Goal: Task Accomplishment & Management: Manage account settings

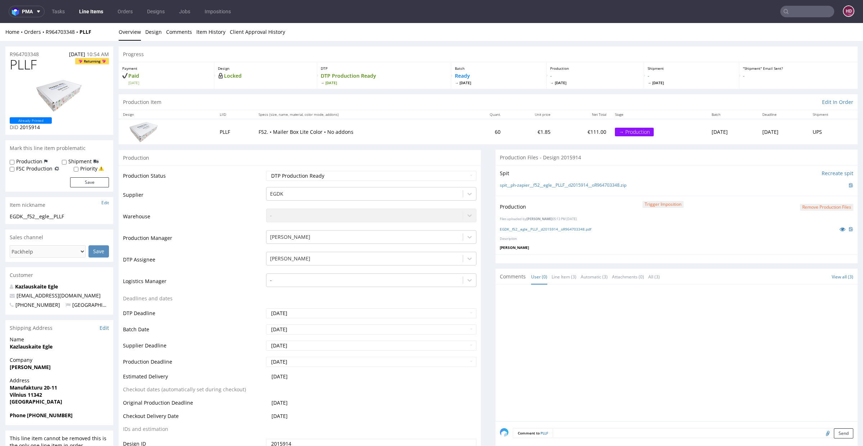
click at [94, 10] on link "Line Items" at bounding box center [91, 12] width 33 height 12
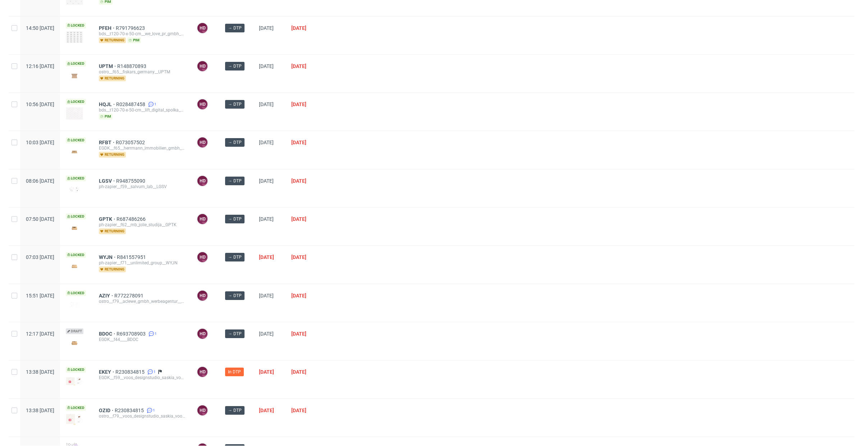
scroll to position [130, 0]
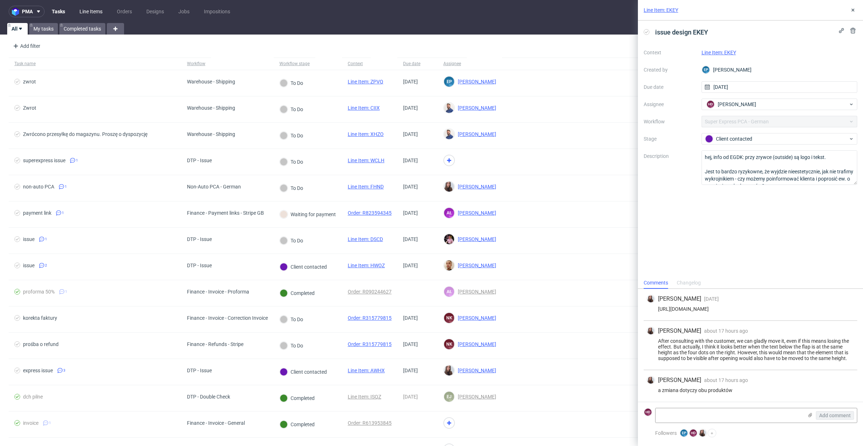
click at [87, 12] on link "Line Items" at bounding box center [91, 12] width 32 height 12
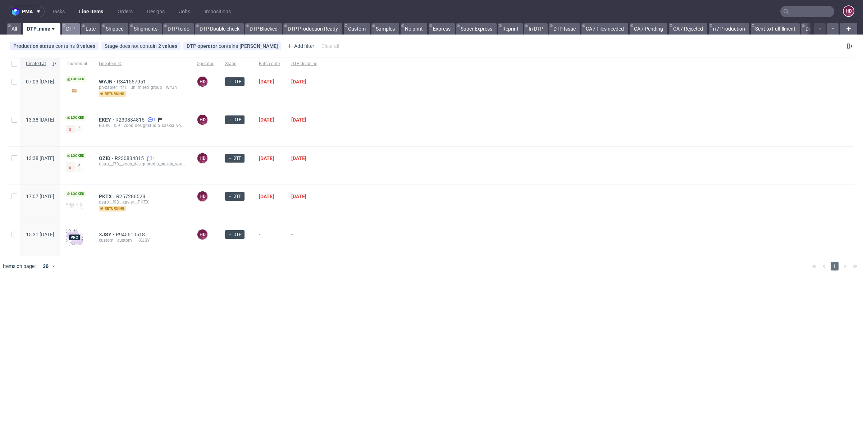
click at [67, 27] on link "DTP" at bounding box center [71, 29] width 18 height 12
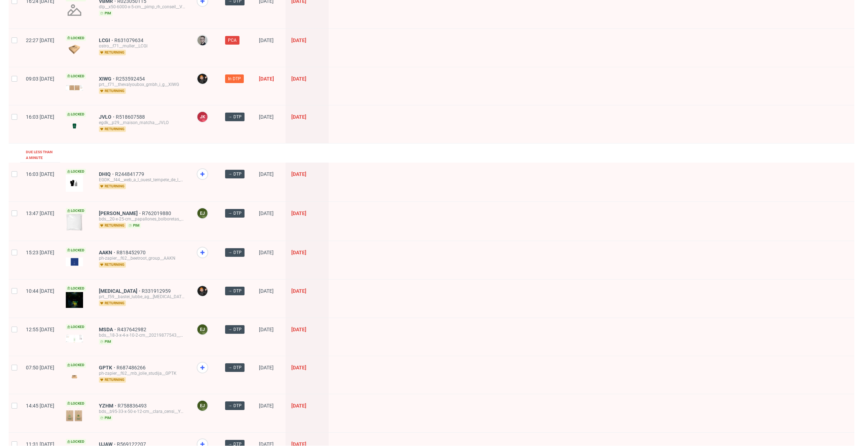
scroll to position [432, 0]
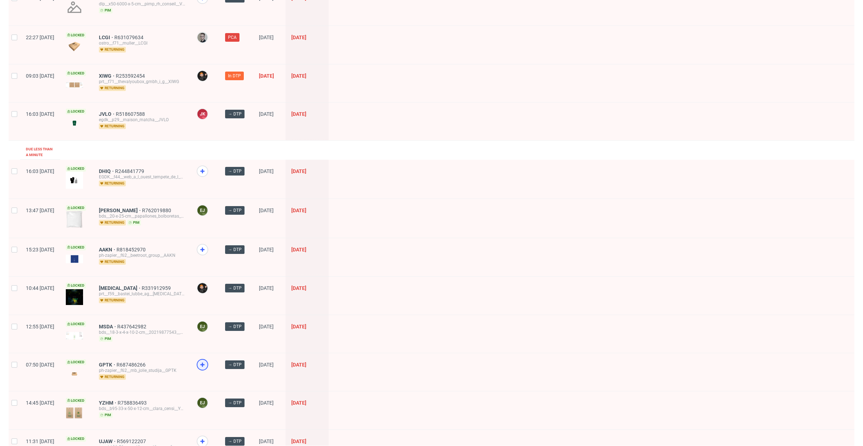
click at [205, 362] on use at bounding box center [202, 364] width 4 height 4
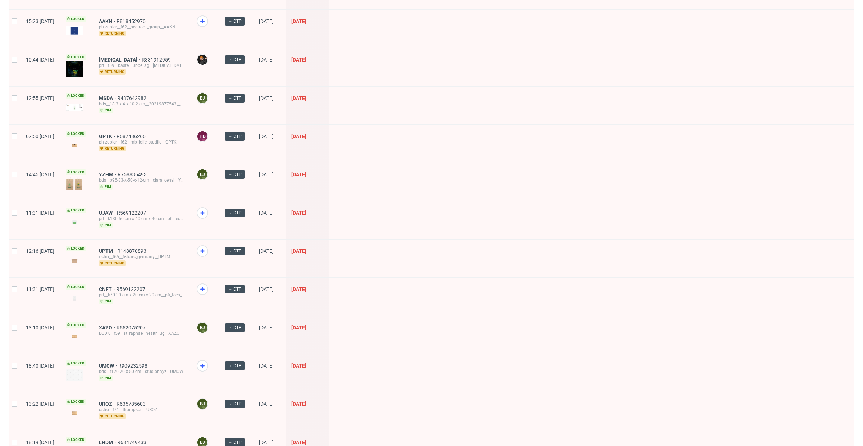
scroll to position [678, 0]
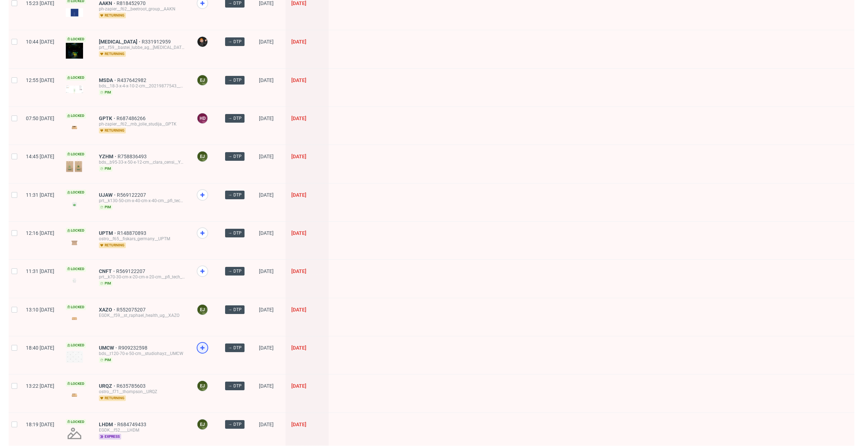
click at [207, 343] on icon at bounding box center [202, 347] width 9 height 9
click at [205, 231] on use at bounding box center [202, 233] width 4 height 4
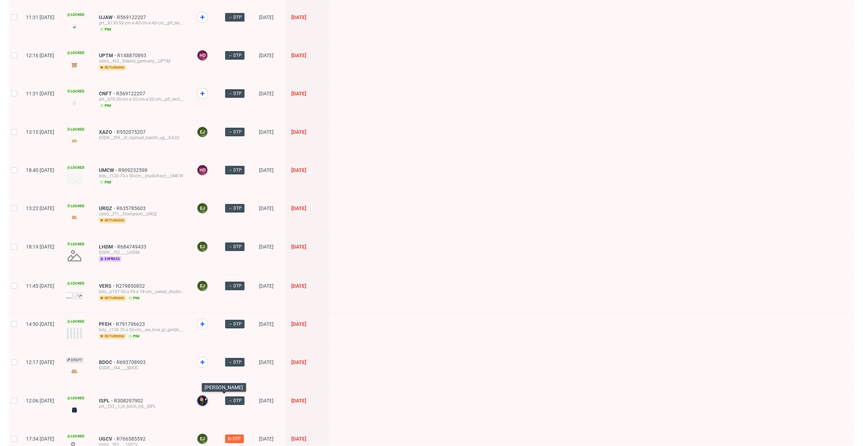
scroll to position [884, 0]
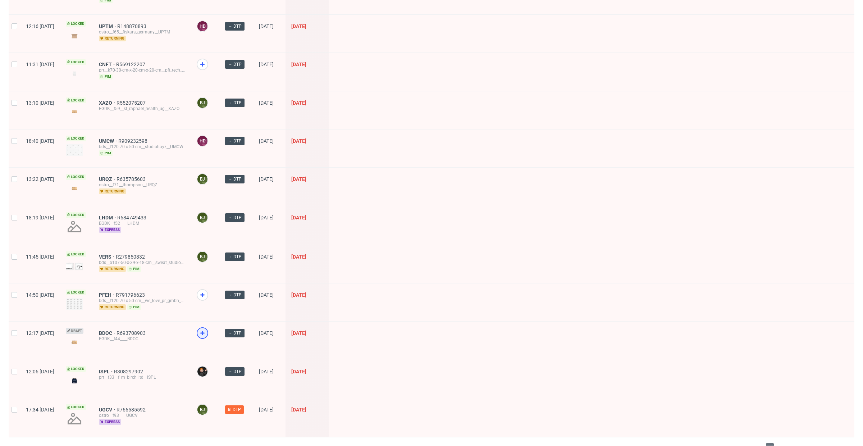
click at [207, 328] on icon at bounding box center [202, 332] width 9 height 9
click at [207, 290] on icon at bounding box center [202, 294] width 9 height 9
click at [776, 443] on span "2" at bounding box center [780, 447] width 8 height 9
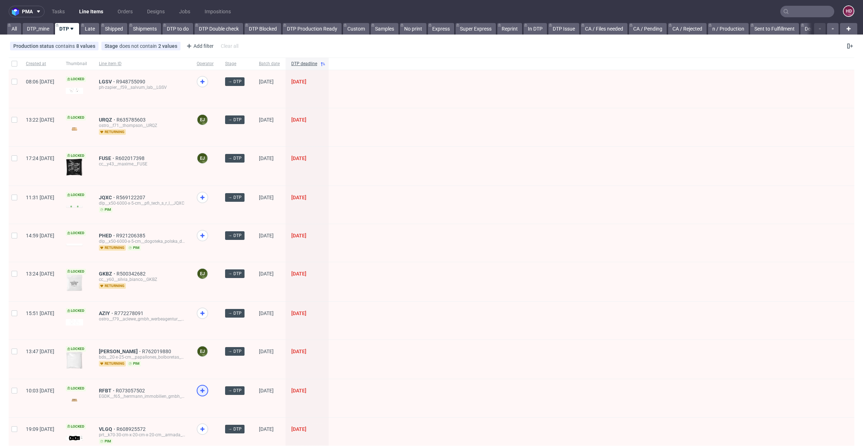
click at [208, 393] on div at bounding box center [203, 391] width 12 height 12
click at [208, 86] on div at bounding box center [203, 82] width 12 height 12
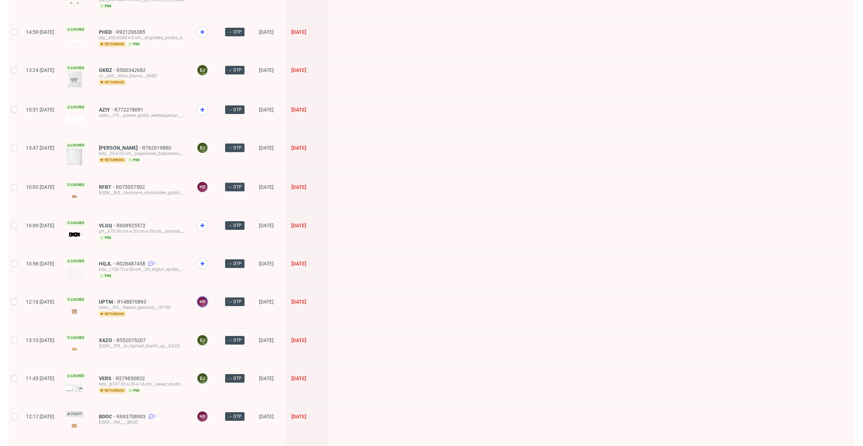
scroll to position [202, 0]
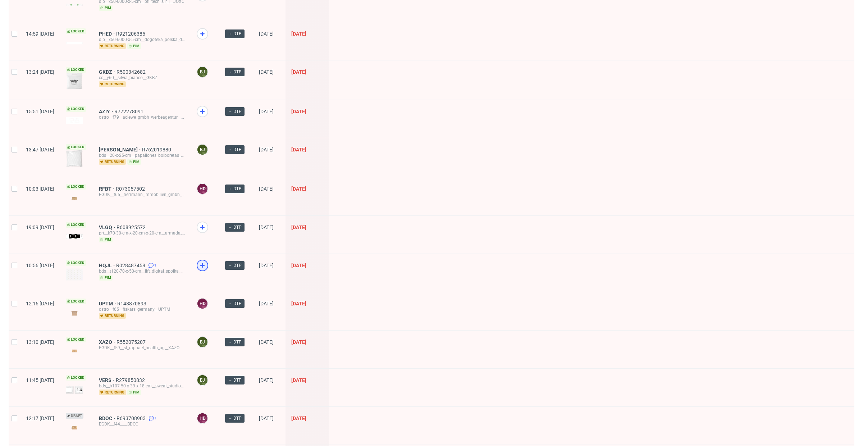
click at [205, 263] on use at bounding box center [202, 265] width 4 height 4
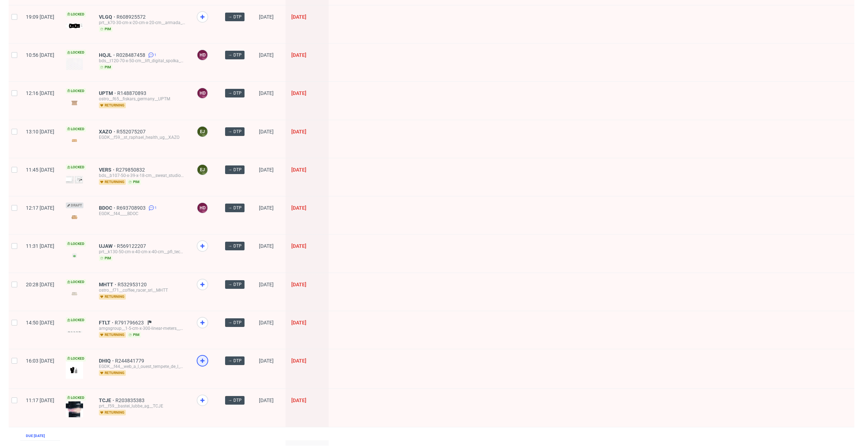
scroll to position [485, 0]
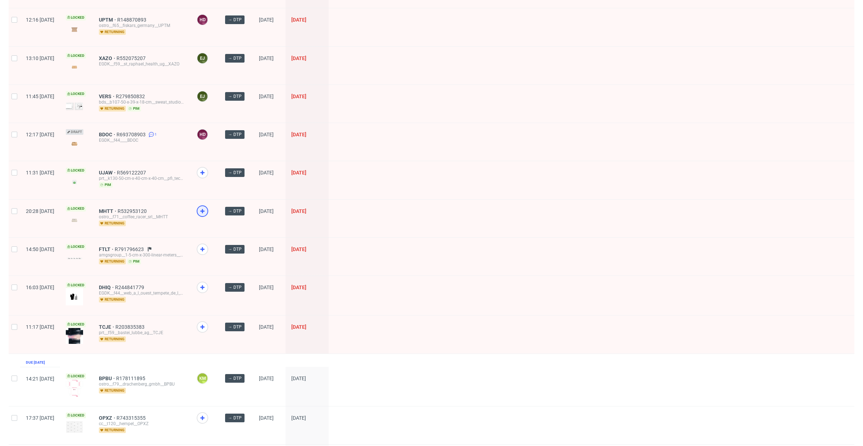
click at [207, 208] on icon at bounding box center [202, 211] width 9 height 9
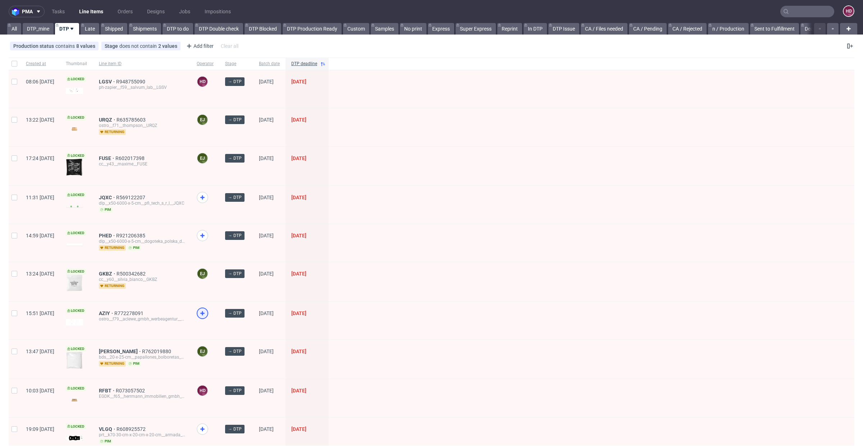
click at [207, 313] on icon at bounding box center [202, 313] width 9 height 9
click at [40, 28] on link "DTP_mine" at bounding box center [38, 29] width 31 height 12
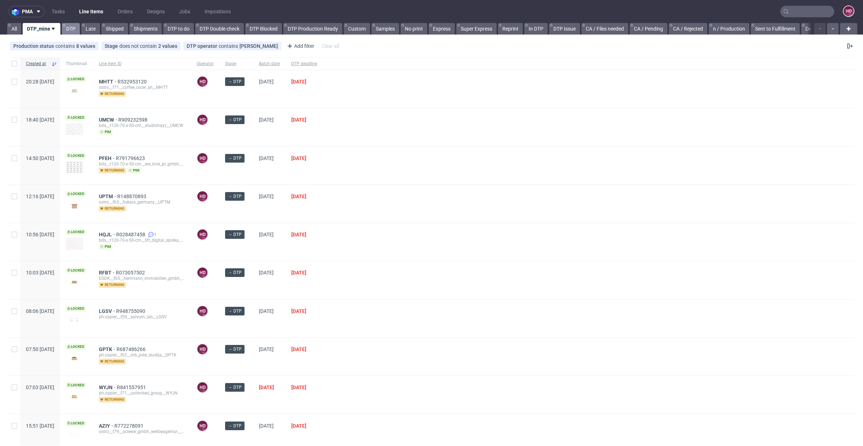
click at [71, 26] on link "DTP" at bounding box center [71, 29] width 18 height 12
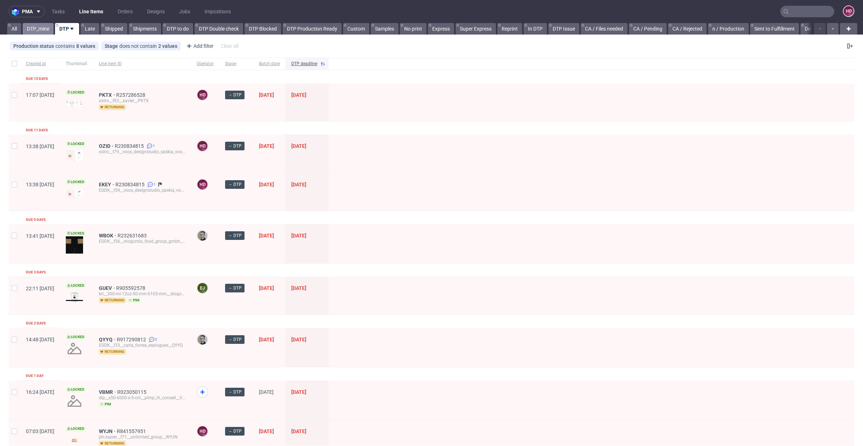
click at [47, 29] on link "DTP_mine" at bounding box center [38, 29] width 31 height 12
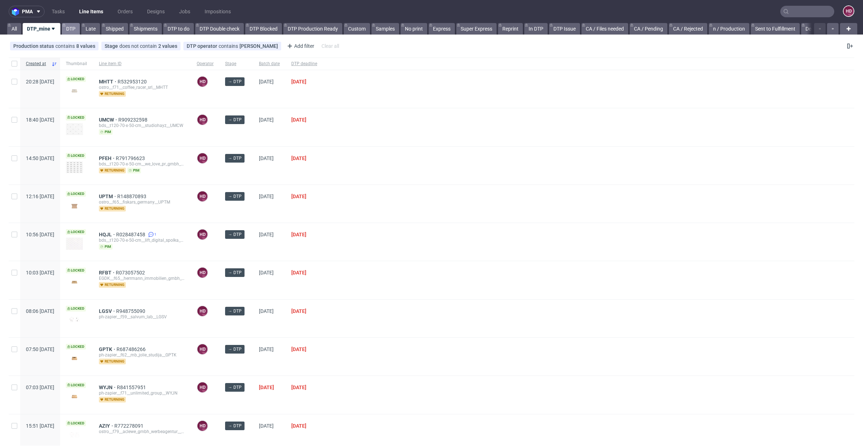
click at [68, 32] on link "DTP" at bounding box center [71, 29] width 18 height 12
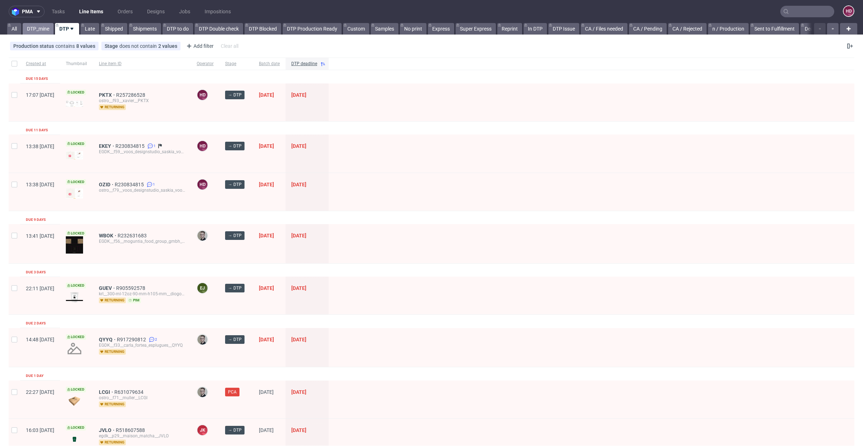
click at [43, 31] on link "DTP_mine" at bounding box center [38, 29] width 31 height 12
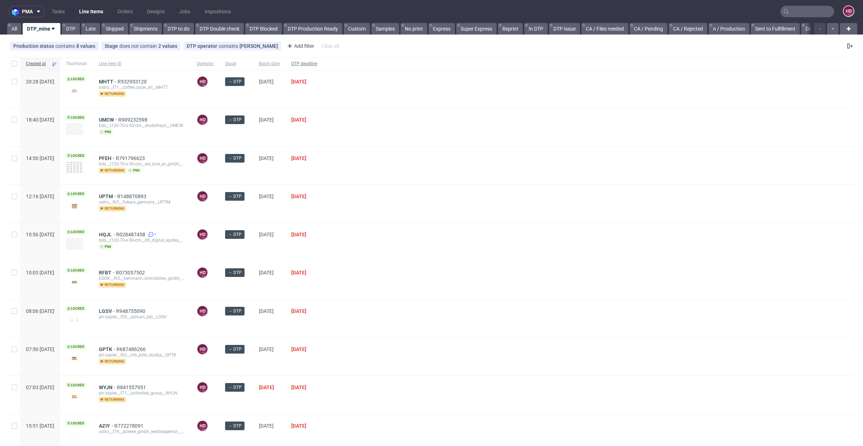
click at [317, 66] on span "DTP deadline" at bounding box center [304, 64] width 26 height 6
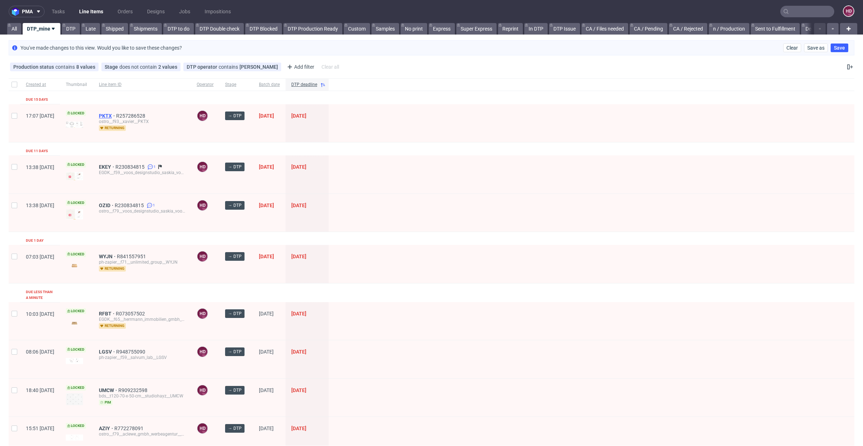
click at [116, 115] on span "PKTX" at bounding box center [107, 116] width 17 height 6
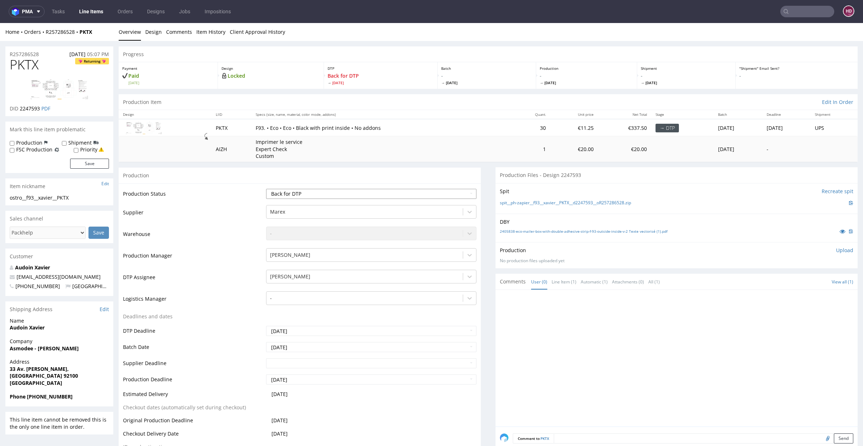
click at [342, 197] on select "Waiting for Artwork Waiting for Diecut Waiting for Mockup Waiting for DTP Waiti…" at bounding box center [371, 194] width 210 height 10
select select "dtp_in_process"
click at [266, 189] on select "Waiting for Artwork Waiting for Diecut Waiting for Mockup Waiting for DTP Waiti…" at bounding box center [371, 194] width 210 height 10
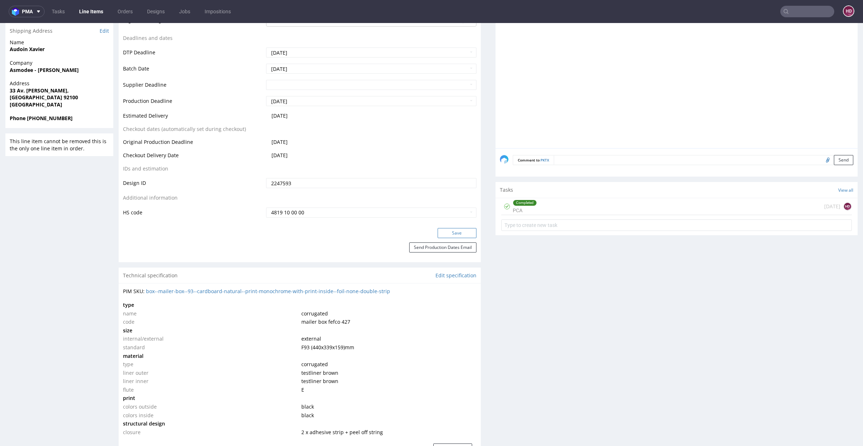
click at [444, 234] on button "Save" at bounding box center [456, 233] width 39 height 10
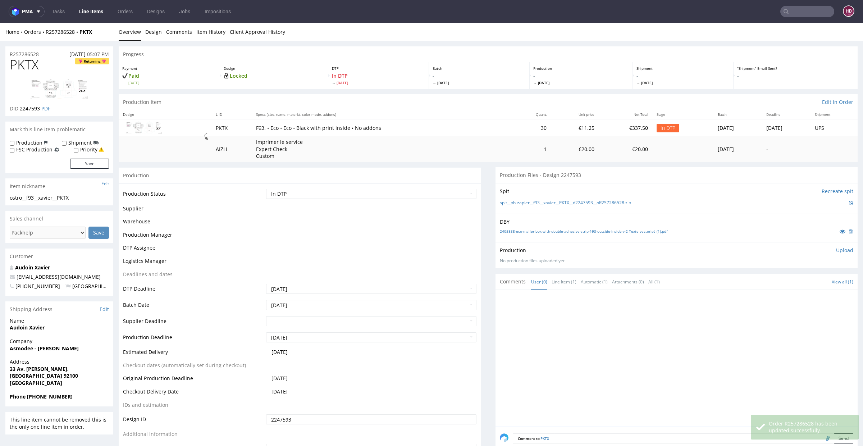
scroll to position [273, 0]
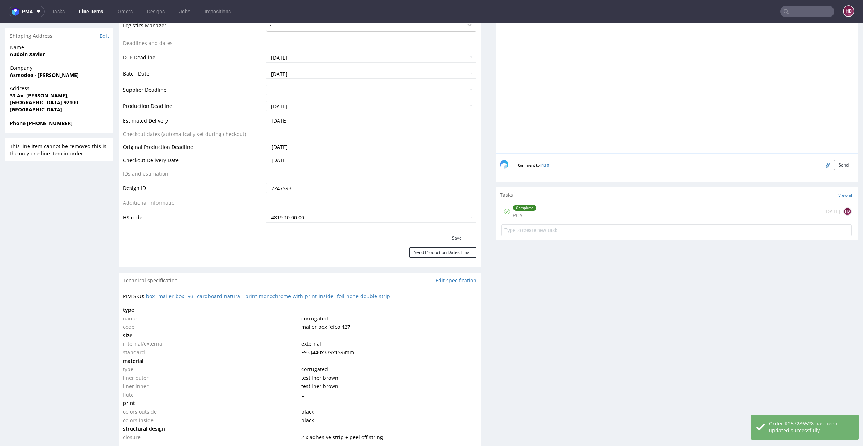
click at [515, 210] on div "Completed PCA" at bounding box center [525, 211] width 24 height 17
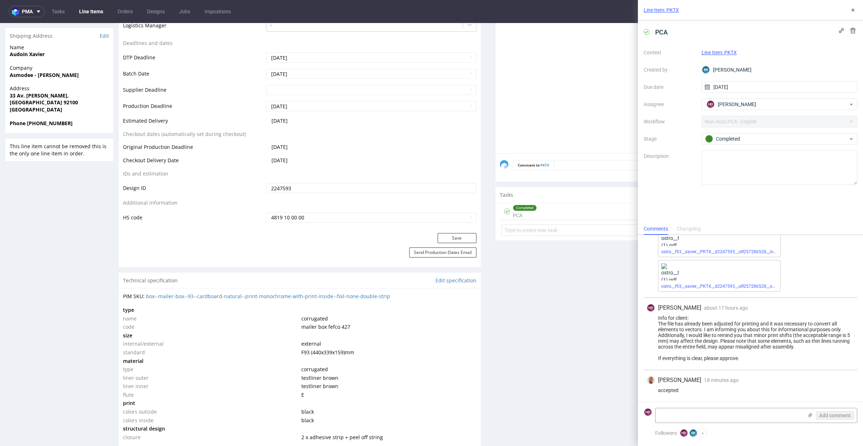
scroll to position [132, 0]
click at [680, 252] on link "ostro__f93__xavier__PKTX__d2247593__oR257286528__inside (1).pdf" at bounding box center [728, 251] width 134 height 5
click at [697, 286] on link "ostro__f93__xavier__PKTX__d2247593__oR257286528__outside (1).pdf" at bounding box center [729, 286] width 137 height 5
click at [853, 10] on use at bounding box center [852, 10] width 3 height 3
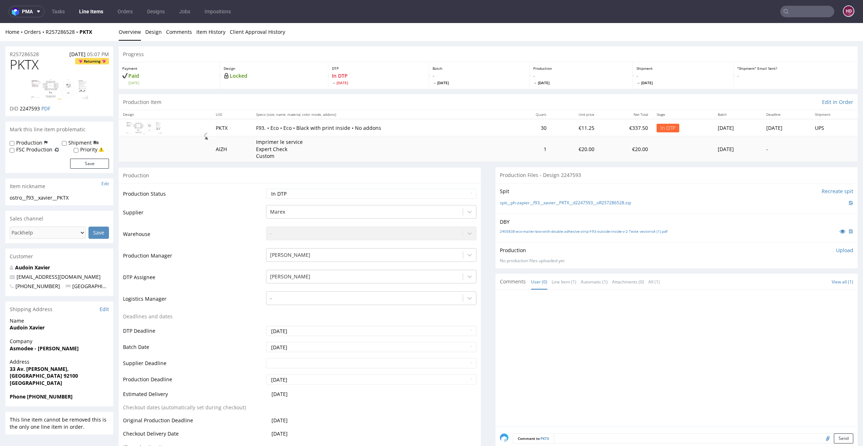
click at [836, 250] on p "Upload" at bounding box center [844, 250] width 17 height 7
click at [796, 282] on div "Add files" at bounding box center [802, 282] width 36 height 11
type input "C:\fakepath\ostro__f93__xavier__PKTX__d2247593__oR257286528__inside.pdf"
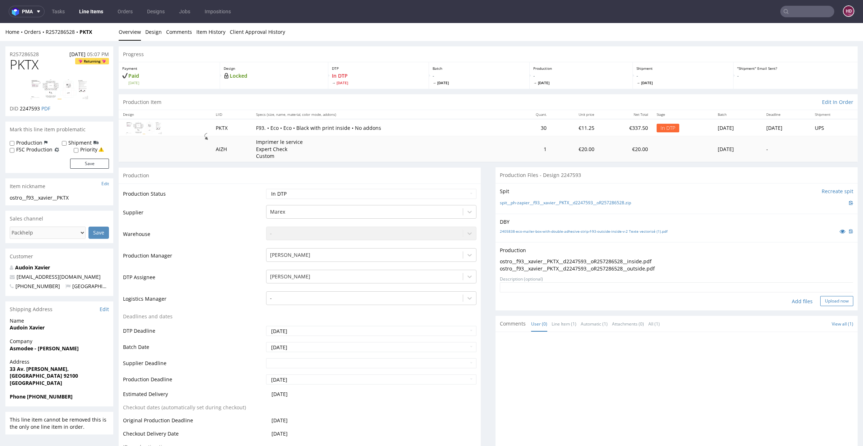
click at [820, 300] on button "Upload now" at bounding box center [836, 301] width 33 height 10
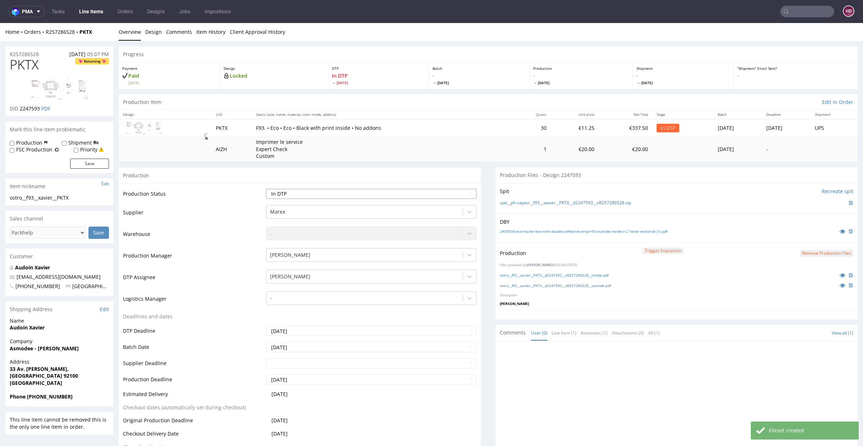
click at [390, 189] on select "Waiting for Artwork Waiting for Diecut Waiting for Mockup Waiting for DTP Waiti…" at bounding box center [371, 194] width 210 height 10
select select "dtp_production_ready"
click at [266, 189] on select "Waiting for Artwork Waiting for Diecut Waiting for Mockup Waiting for DTP Waiti…" at bounding box center [371, 194] width 210 height 10
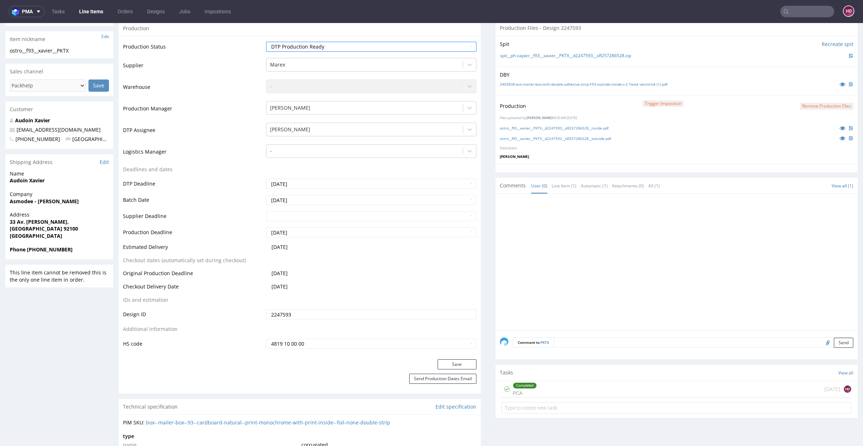
scroll to position [145, 0]
click at [459, 361] on button "Save" at bounding box center [456, 366] width 39 height 10
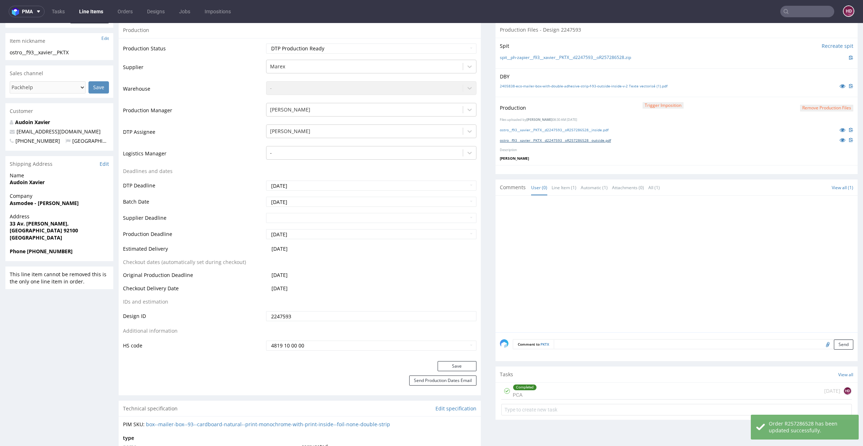
click at [540, 138] on link "ostro__f93__xavier__PKTX__d2247593__oR257286528__outside.pdf" at bounding box center [555, 140] width 111 height 5
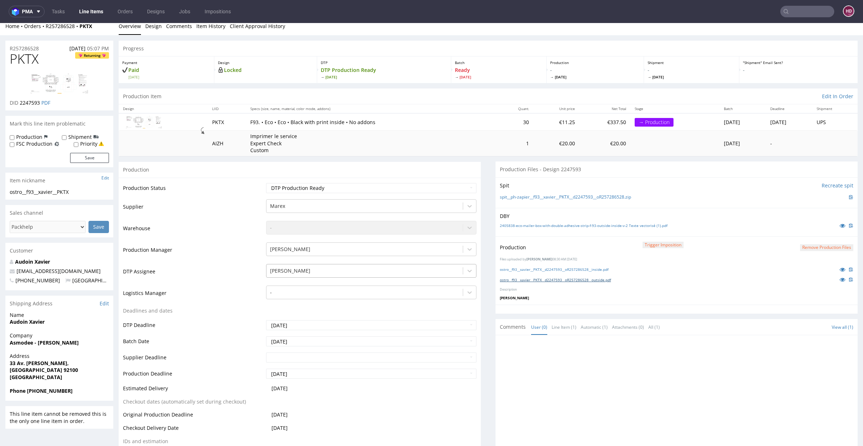
scroll to position [0, 0]
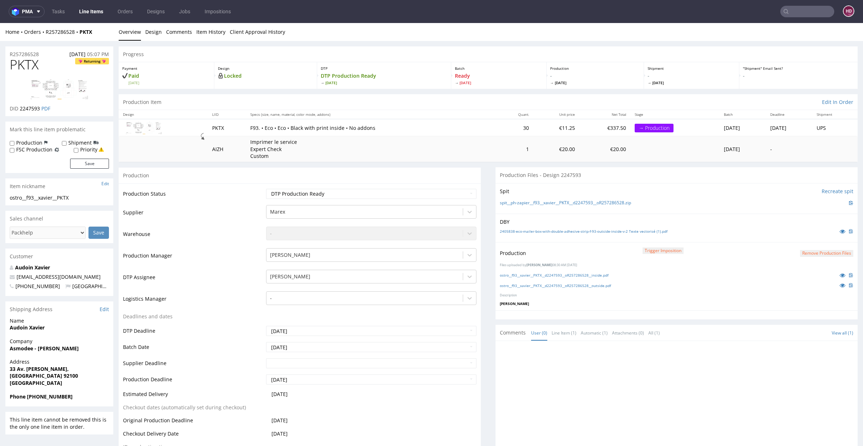
click at [83, 12] on link "Line Items" at bounding box center [91, 12] width 33 height 12
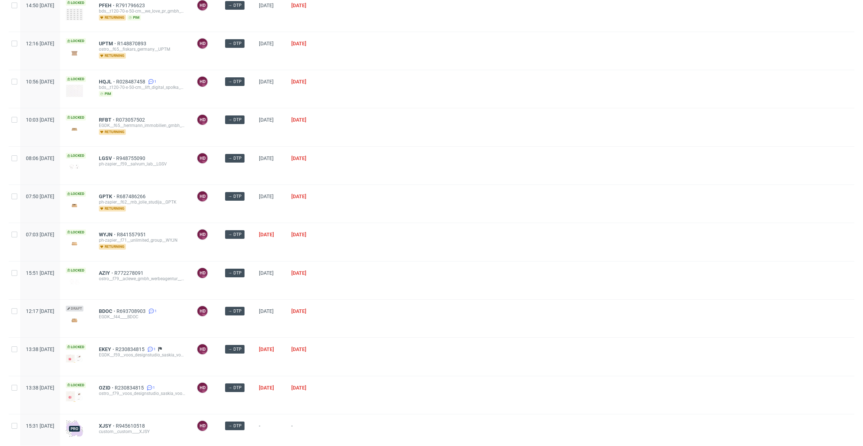
scroll to position [173, 0]
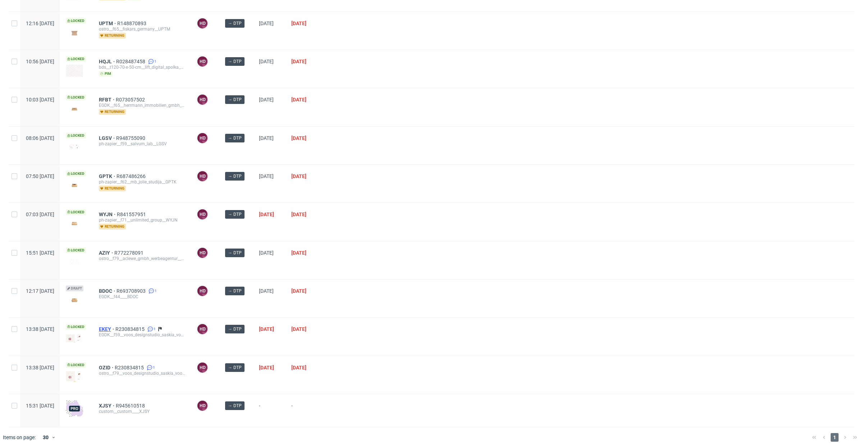
click at [115, 326] on span "EKEY" at bounding box center [107, 329] width 17 height 6
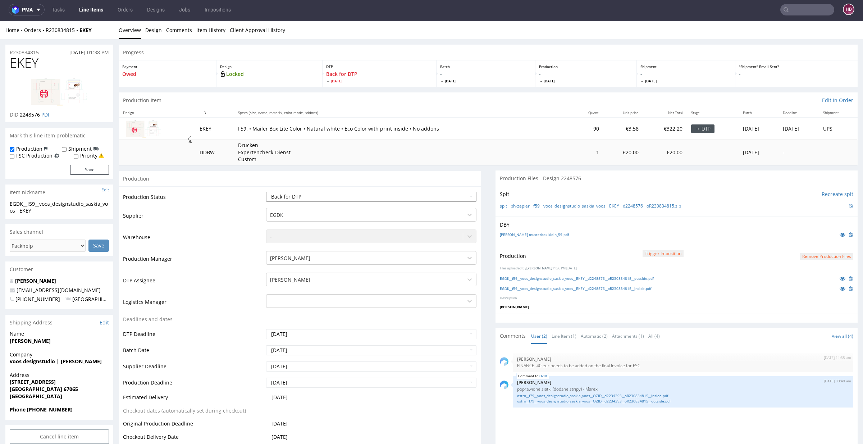
click at [303, 197] on select "Waiting for Artwork Waiting for Diecut Waiting for Mockup Waiting for DTP Waiti…" at bounding box center [371, 197] width 210 height 10
select select "dtp_in_process"
click at [266, 192] on select "Waiting for Artwork Waiting for Diecut Waiting for Mockup Waiting for DTP Waiti…" at bounding box center [371, 197] width 210 height 10
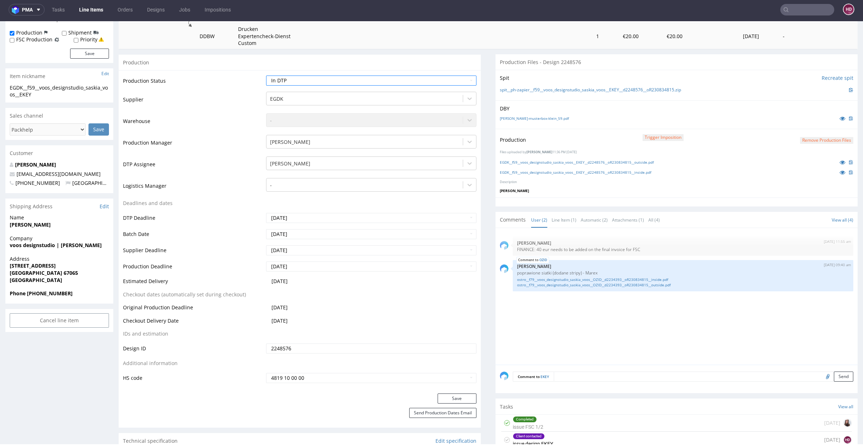
scroll to position [110, 0]
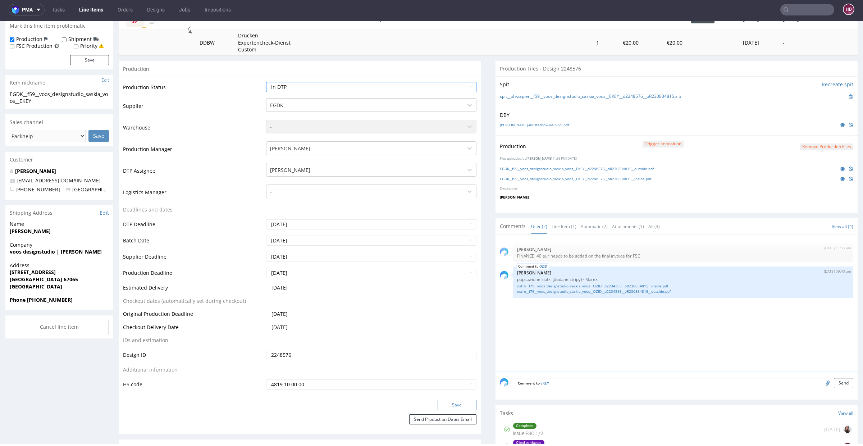
click at [455, 403] on button "Save" at bounding box center [456, 405] width 39 height 10
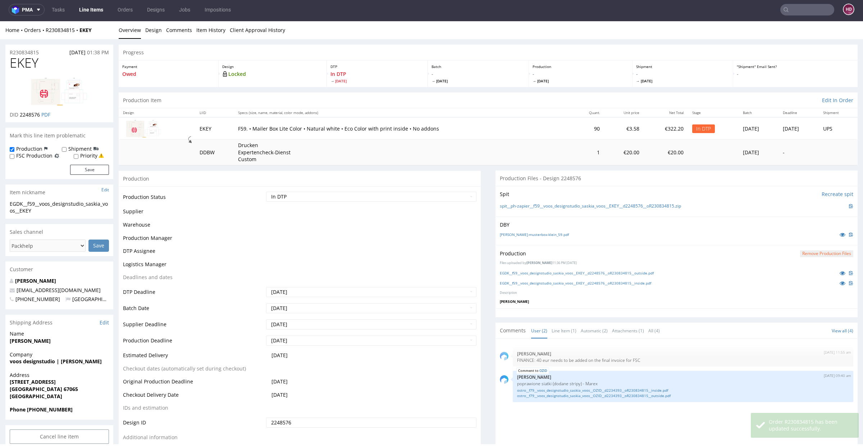
scroll to position [105, 0]
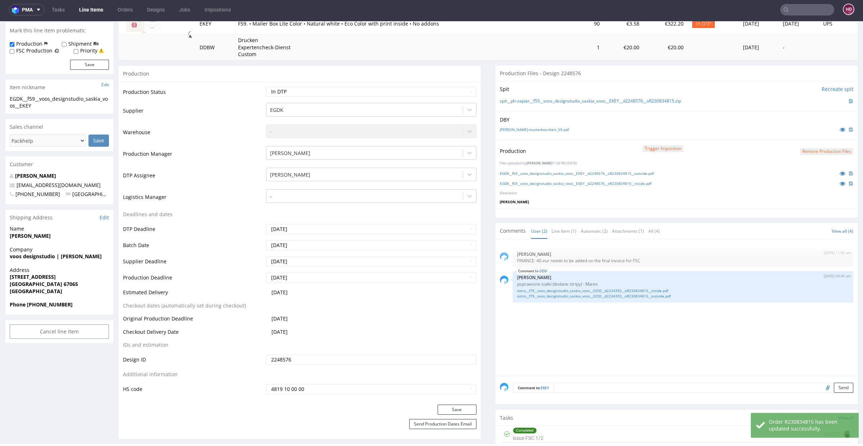
click at [805, 150] on button "Remove production files" at bounding box center [826, 151] width 53 height 7
click at [802, 134] on link "Yes" at bounding box center [801, 134] width 20 height 11
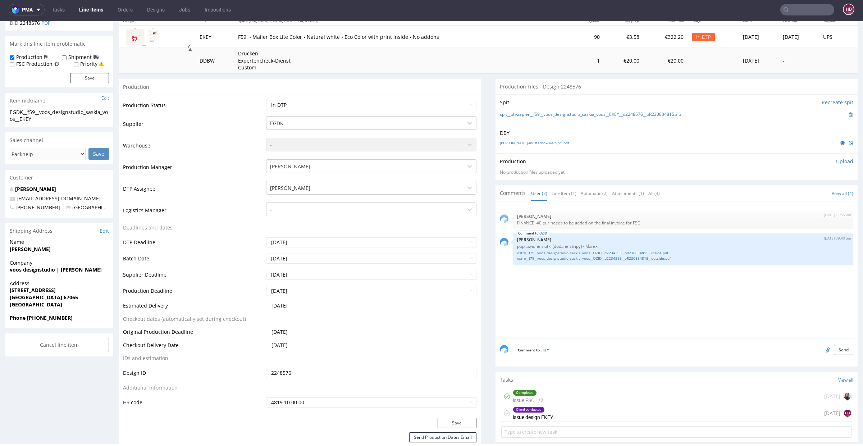
scroll to position [90, 0]
click at [836, 162] on p "Upload" at bounding box center [844, 163] width 17 height 7
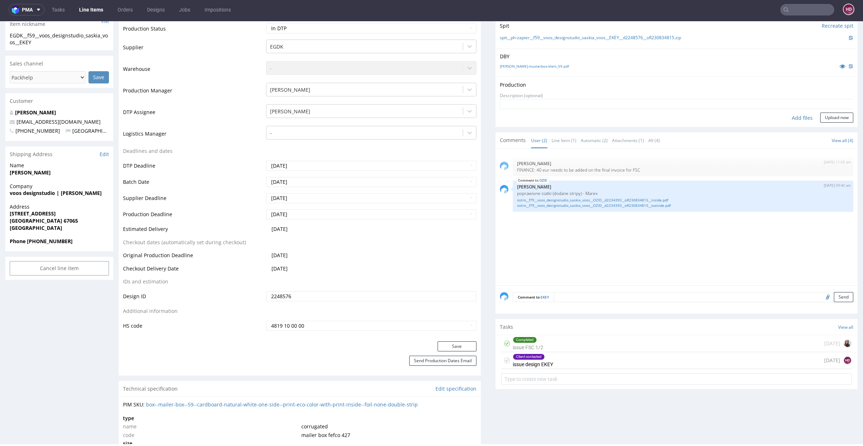
scroll to position [167, 0]
click at [523, 355] on div "Client contacted" at bounding box center [528, 357] width 31 height 6
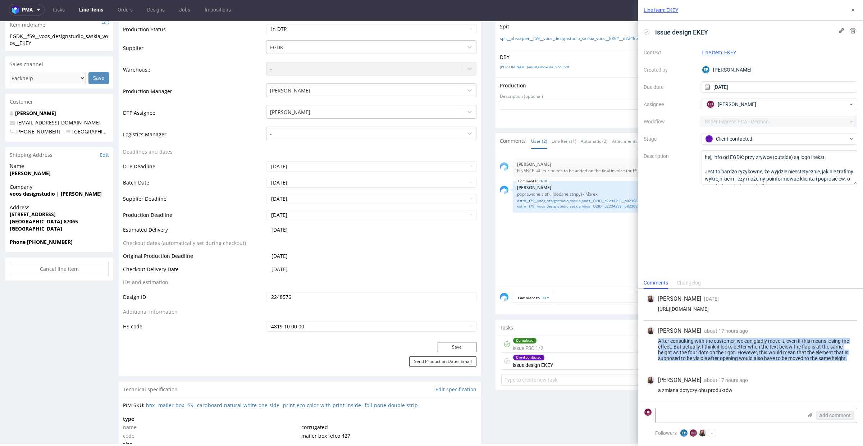
drag, startPoint x: 855, startPoint y: 359, endPoint x: 656, endPoint y: 343, distance: 199.0
click at [656, 343] on div "Sandra Beśka about 17 hours ago 28th Aug 2025, 15:21 After consulting with the …" at bounding box center [749, 345] width 213 height 49
copy div "After consulting with the customer, we can gladly move it, even if this means l…"
click at [852, 6] on button at bounding box center [852, 10] width 9 height 9
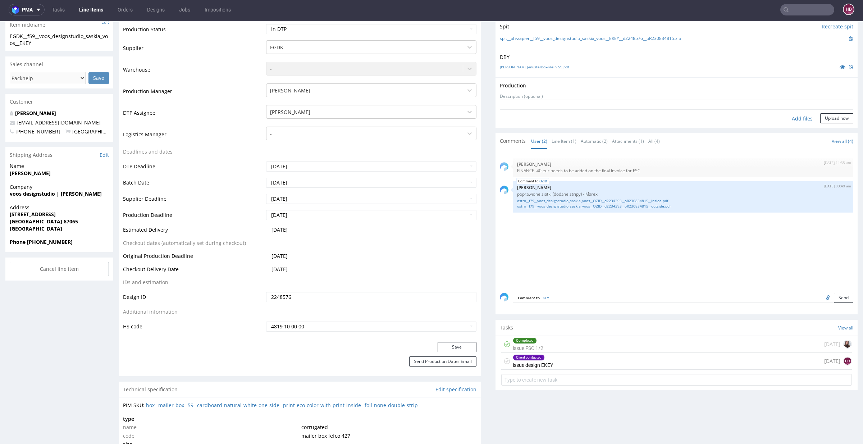
click at [797, 119] on div "Add files" at bounding box center [802, 118] width 36 height 11
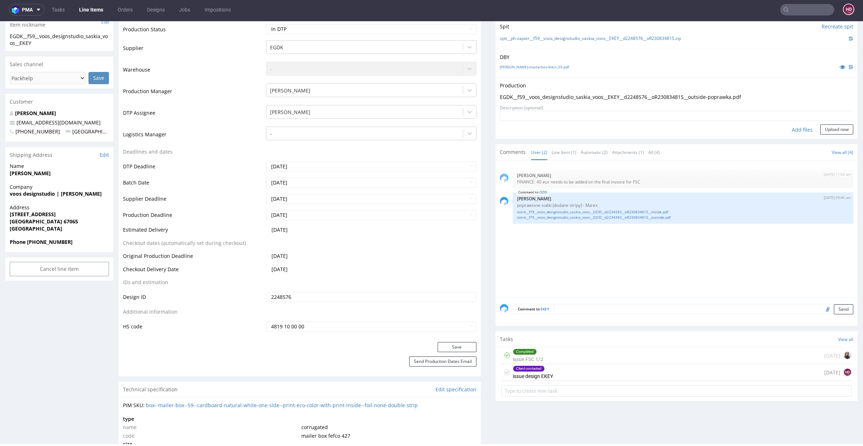
click at [786, 127] on div "Add files" at bounding box center [802, 129] width 36 height 11
type input "C:\fakepath\EGDK__f59__voos_designstudio_saskia_voos__EKEY__d2248576__oR2308348…"
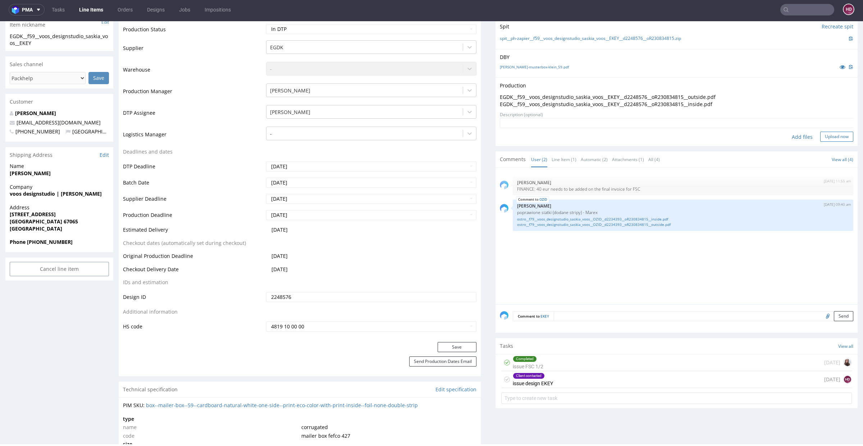
click at [821, 138] on button "Upload now" at bounding box center [836, 137] width 33 height 10
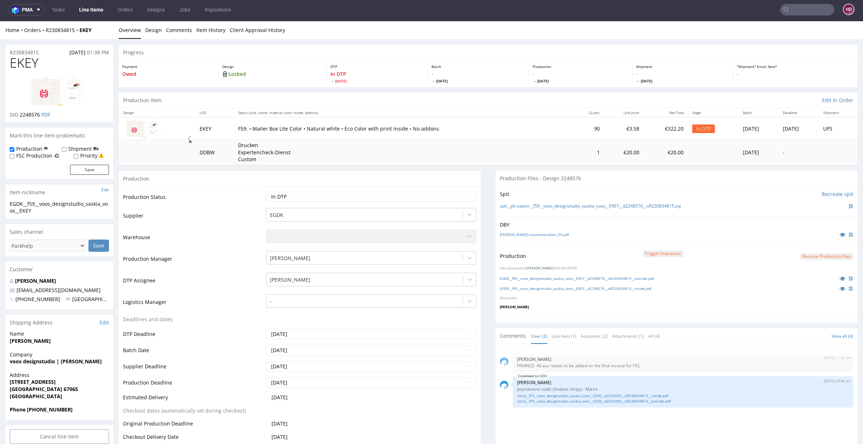
click at [92, 12] on link "Line Items" at bounding box center [91, 10] width 33 height 12
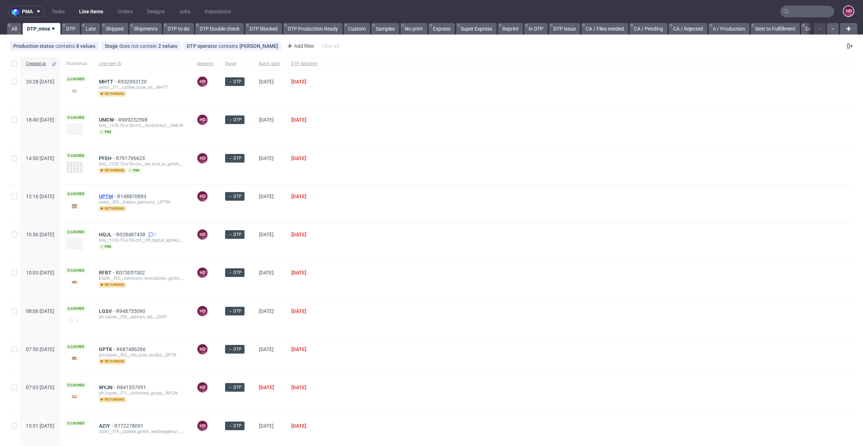
click at [117, 195] on span "UPTM" at bounding box center [108, 196] width 18 height 6
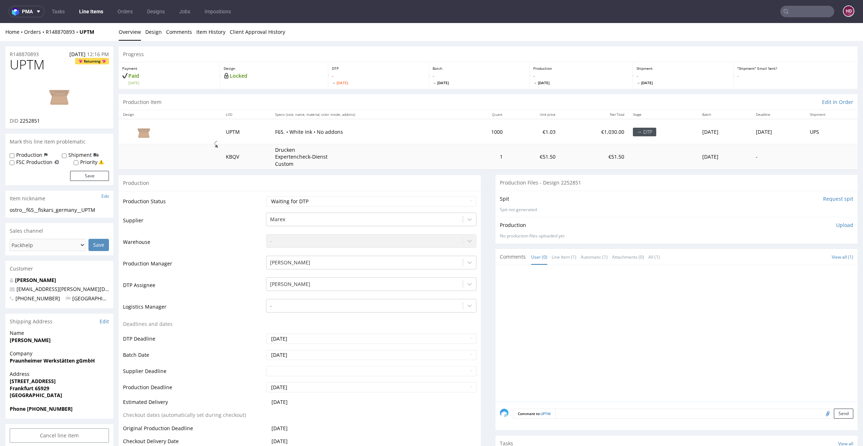
click at [61, 103] on img at bounding box center [60, 95] width 58 height 32
click at [153, 31] on link "Design" at bounding box center [153, 32] width 17 height 18
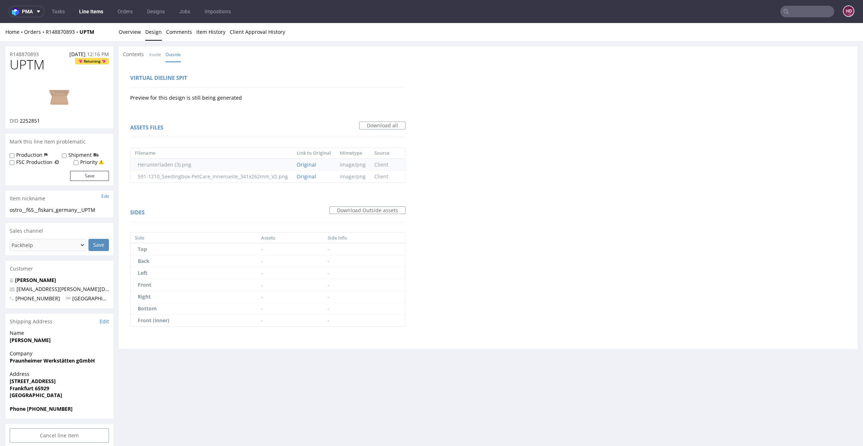
scroll to position [2, 0]
click at [303, 173] on link "Original" at bounding box center [306, 174] width 19 height 7
click at [160, 161] on td "Herunterladen (3).png" at bounding box center [211, 163] width 162 height 12
click at [122, 27] on link "Overview" at bounding box center [130, 30] width 22 height 18
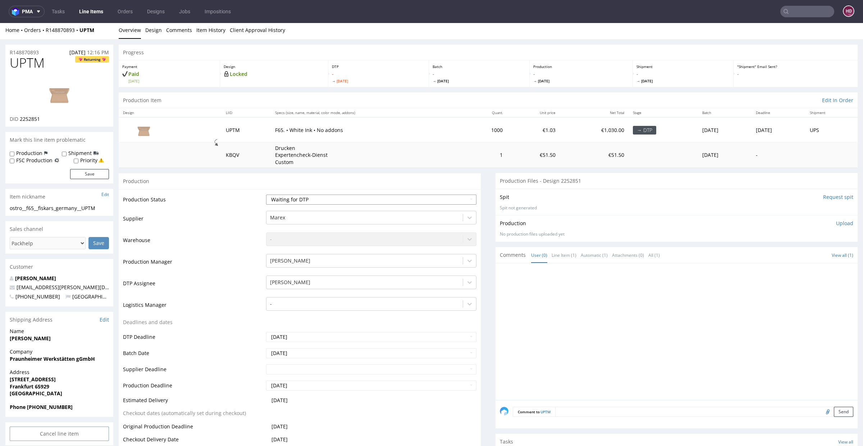
click at [335, 200] on select "Waiting for Artwork Waiting for Diecut Waiting for Mockup Waiting for DTP Waiti…" at bounding box center [371, 199] width 210 height 10
select select "dtp_in_process"
click at [266, 194] on select "Waiting for Artwork Waiting for Diecut Waiting for Mockup Waiting for DTP Waiti…" at bounding box center [371, 199] width 210 height 10
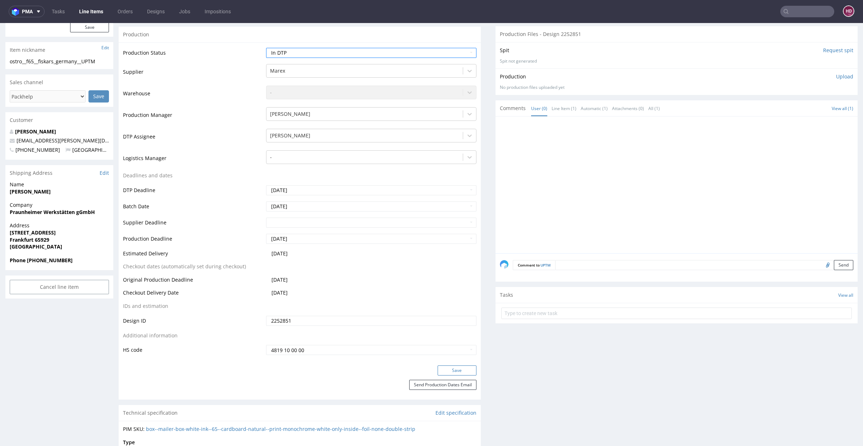
scroll to position [160, 0]
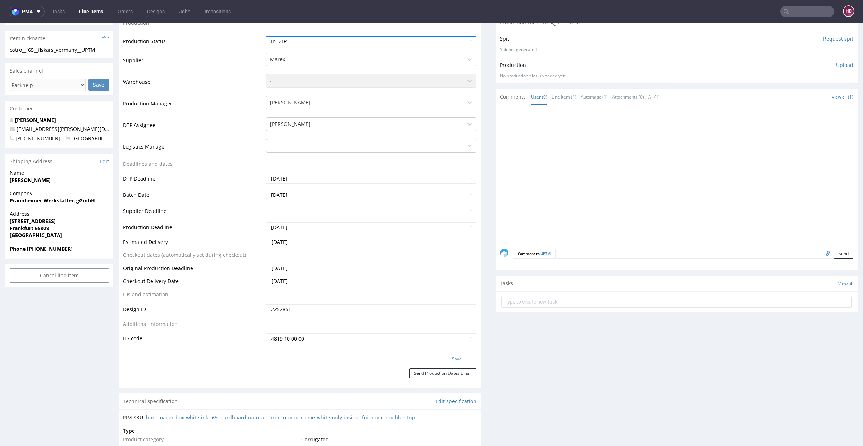
click at [441, 354] on button "Save" at bounding box center [456, 359] width 39 height 10
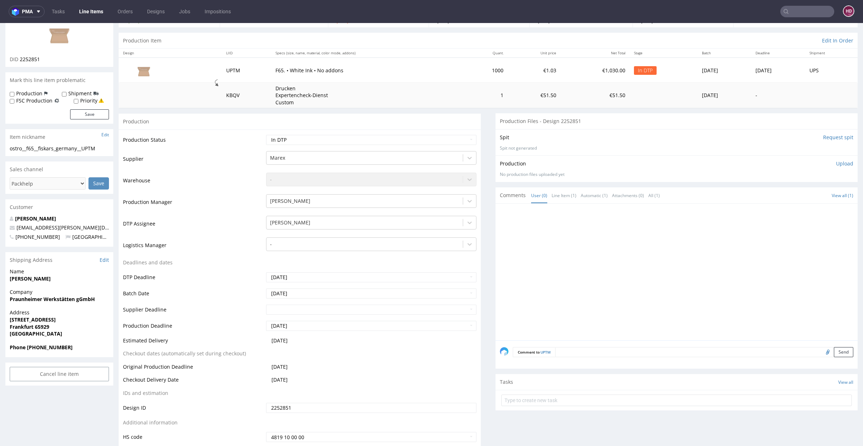
scroll to position [42, 0]
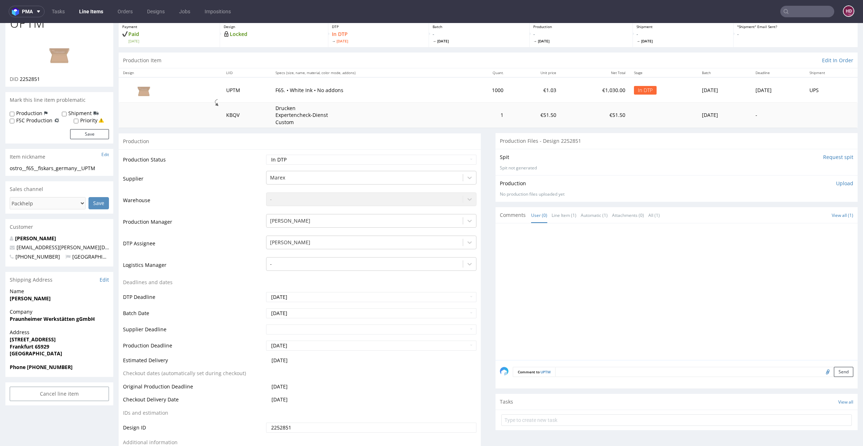
click at [57, 56] on img at bounding box center [60, 53] width 58 height 32
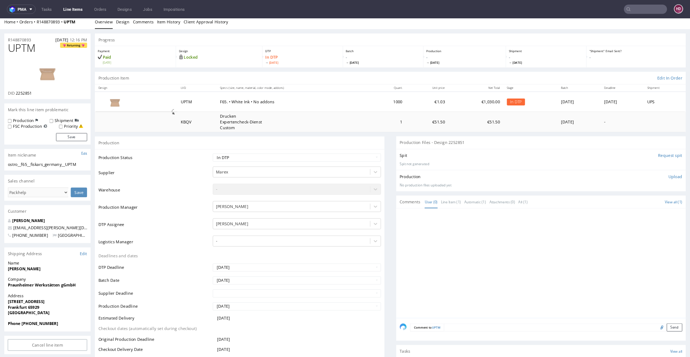
scroll to position [0, 0]
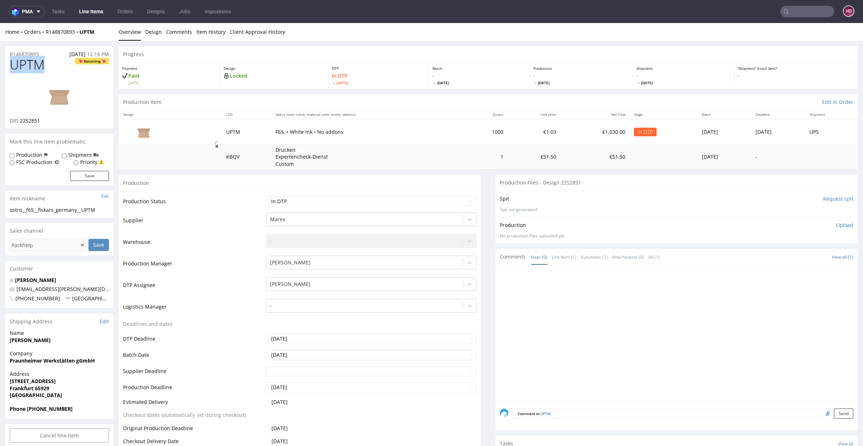
drag, startPoint x: 53, startPoint y: 67, endPoint x: 0, endPoint y: 66, distance: 52.8
copy span "UPTM"
click at [104, 208] on div "ostro__f65__fiskars_germany__UPTM" at bounding box center [59, 209] width 99 height 7
drag, startPoint x: 104, startPoint y: 208, endPoint x: 25, endPoint y: 204, distance: 79.5
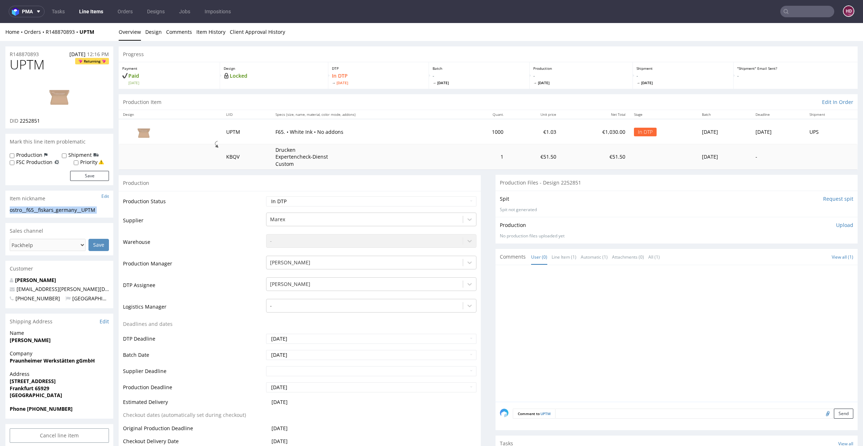
click at [25, 204] on section "Item nickname Edit ostro__f65__fiskars_germany__UPTM ostro__f65 __fiskars_germa…" at bounding box center [59, 203] width 108 height 27
copy section "ostro__f65__fiskars_germany__UPTM Update"
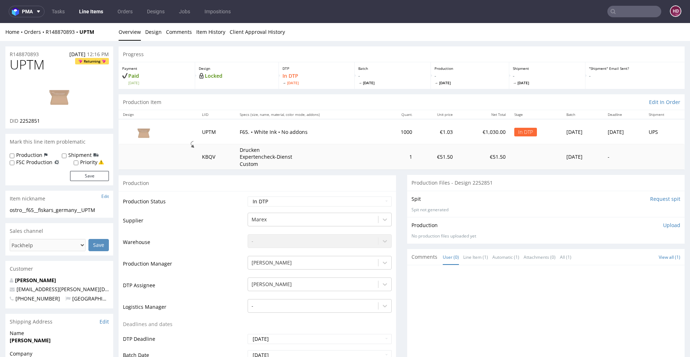
click at [46, 55] on div "R148870893 26.08.2025 12:16 PM" at bounding box center [59, 52] width 108 height 12
drag, startPoint x: 43, startPoint y: 55, endPoint x: 0, endPoint y: 52, distance: 43.6
copy p "R148870893"
drag, startPoint x: 41, startPoint y: 119, endPoint x: 19, endPoint y: 122, distance: 22.5
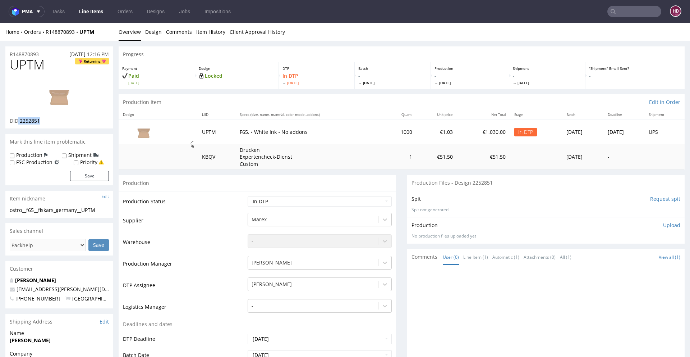
click at [19, 122] on div "DID 2252851" at bounding box center [59, 120] width 99 height 7
copy p "2252851"
click at [663, 225] on p "Upload" at bounding box center [671, 224] width 17 height 7
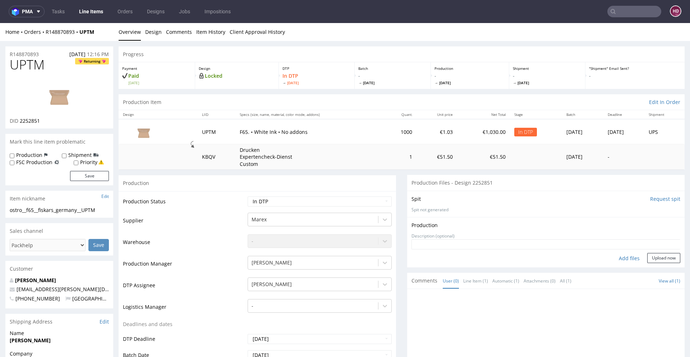
click at [611, 258] on div "Add files" at bounding box center [629, 258] width 36 height 11
drag, startPoint x: 104, startPoint y: 210, endPoint x: 0, endPoint y: 208, distance: 103.5
copy div "ostro__f65__fiskars_germany__UPTM"
click at [618, 258] on div "Add files" at bounding box center [629, 258] width 36 height 11
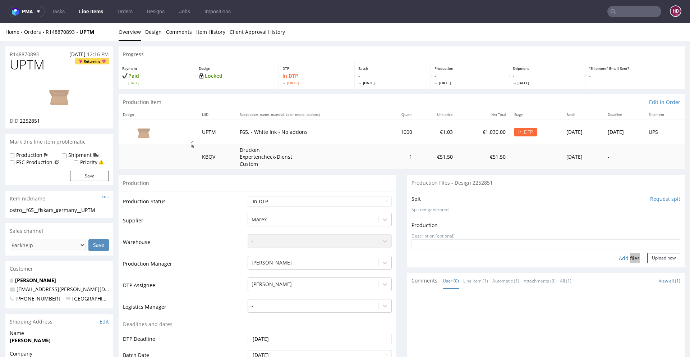
click at [618, 258] on div "Add files" at bounding box center [629, 258] width 36 height 11
type input "C:\fakepath\ostro__f65__fiskars_germany__UPTM__d2252851__oR148870893__inside.pdf"
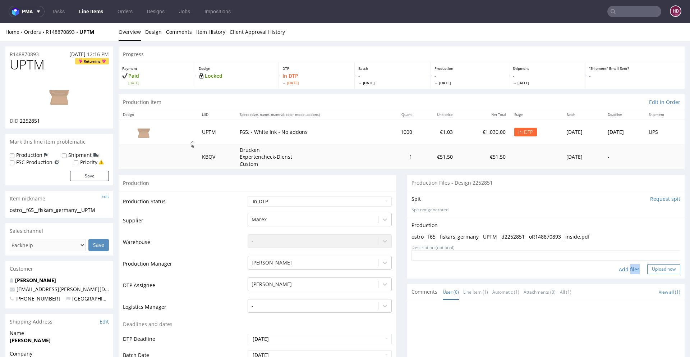
click at [651, 269] on button "Upload now" at bounding box center [663, 269] width 33 height 10
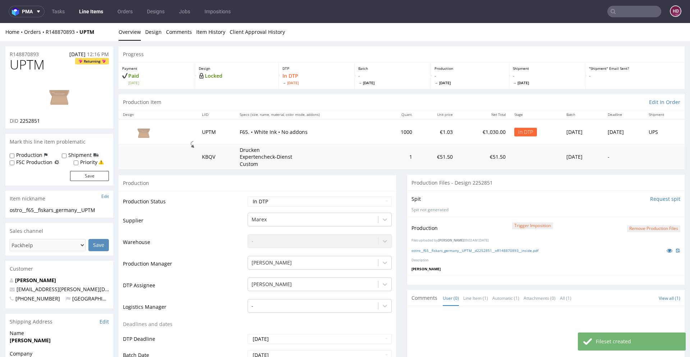
click at [21, 154] on label "Production" at bounding box center [29, 154] width 26 height 7
click at [14, 154] on input "Production" at bounding box center [12, 156] width 5 height 6
checkbox input "true"
click at [88, 176] on button "Save" at bounding box center [89, 176] width 39 height 10
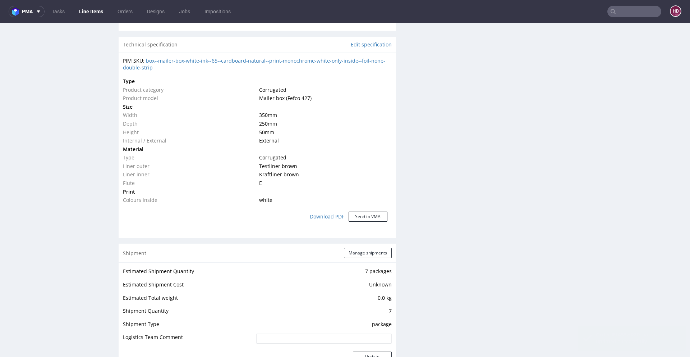
scroll to position [507, 0]
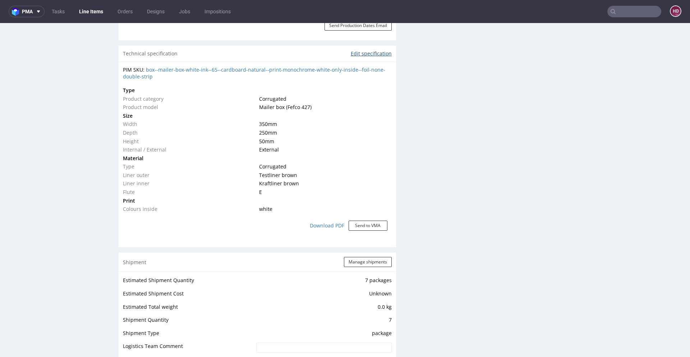
click at [351, 55] on link "Edit specification" at bounding box center [371, 53] width 41 height 7
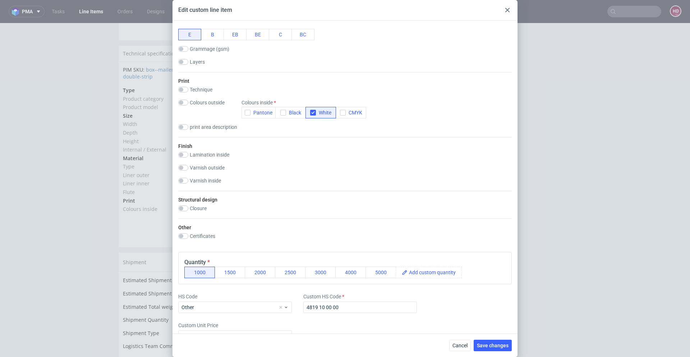
scroll to position [233, 0]
click at [455, 344] on span "Cancel" at bounding box center [459, 345] width 15 height 5
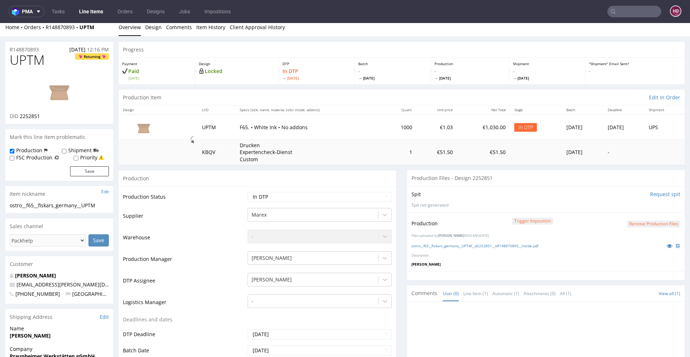
scroll to position [158, 0]
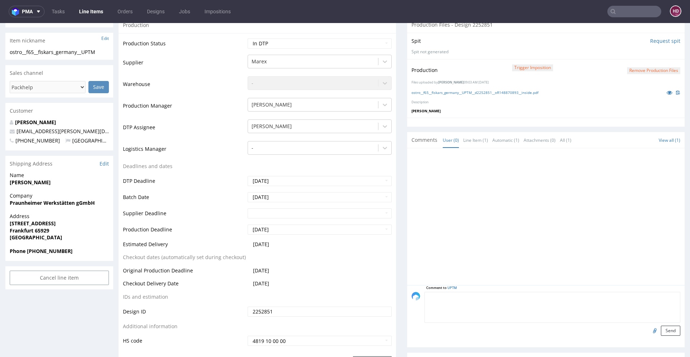
click at [501, 300] on textarea at bounding box center [552, 306] width 256 height 31
type textarea "Info for production - print inside only (white Pantone)"
click at [668, 329] on button "Send" at bounding box center [670, 330] width 19 height 10
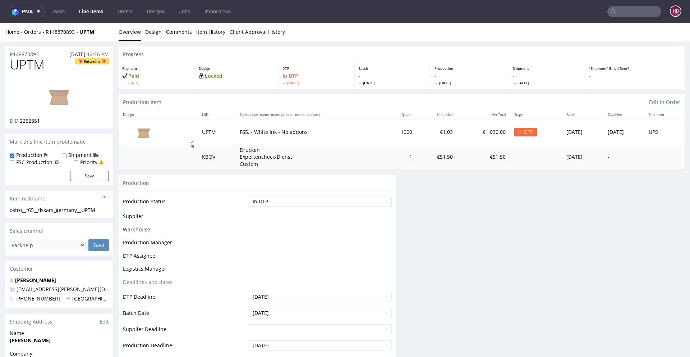
scroll to position [0, 0]
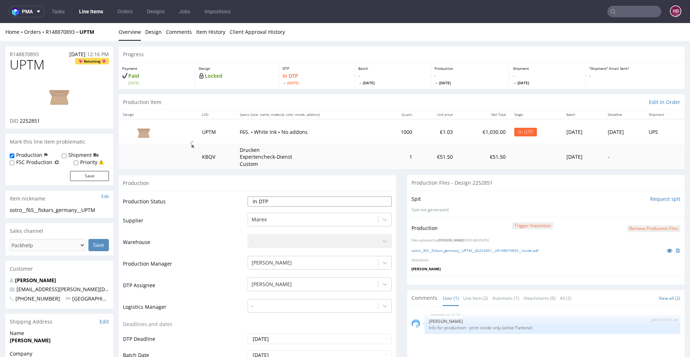
click at [289, 200] on select "Waiting for Artwork Waiting for Diecut Waiting for Mockup Waiting for DTP Waiti…" at bounding box center [320, 201] width 144 height 10
select select "dtp_production_ready"
click at [248, 196] on select "Waiting for Artwork Waiting for Diecut Waiting for Mockup Waiting for DTP Waiti…" at bounding box center [320, 201] width 144 height 10
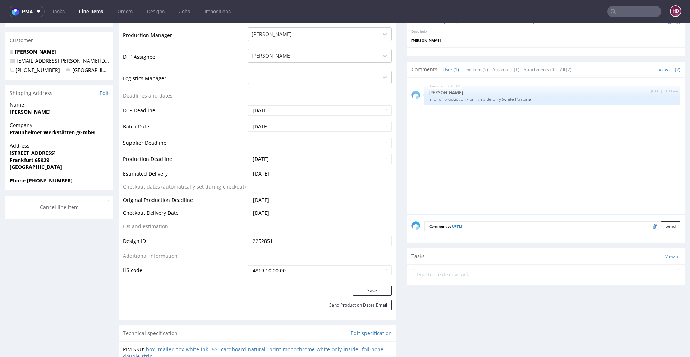
scroll to position [235, 0]
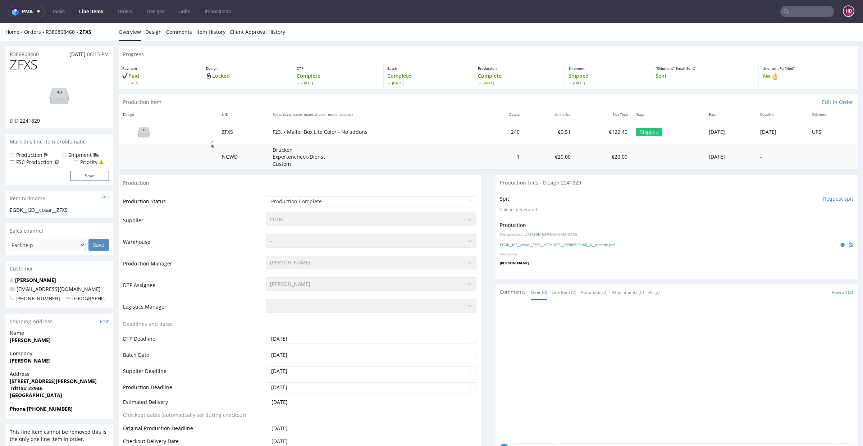
click at [51, 96] on img at bounding box center [60, 95] width 58 height 32
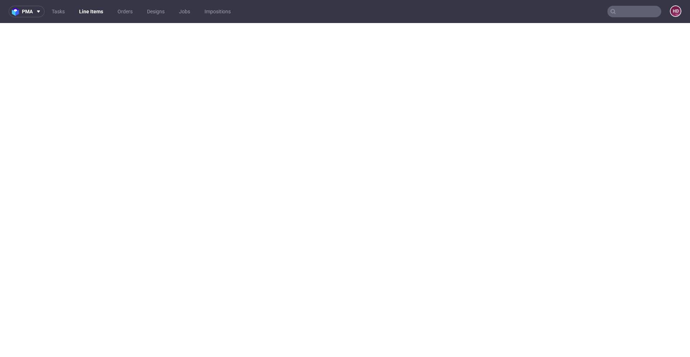
select select "dtp_production_ready"
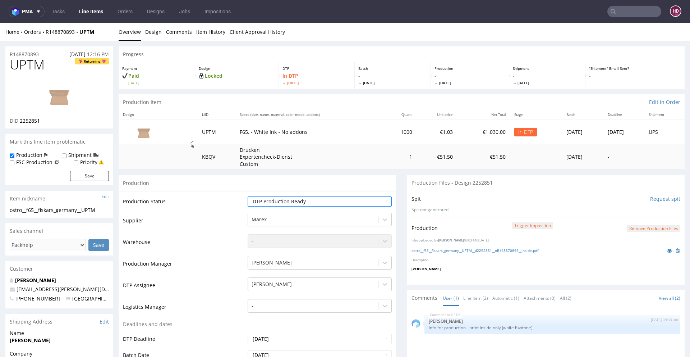
scroll to position [235, 0]
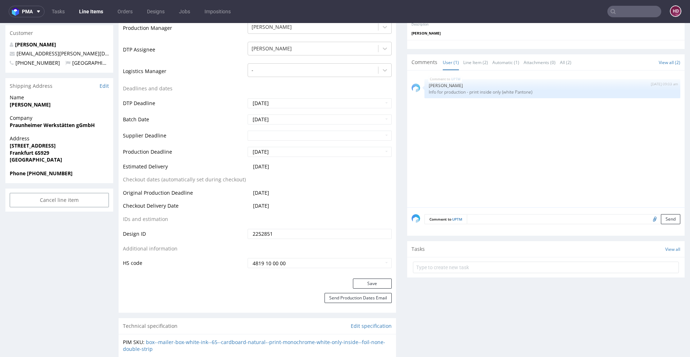
click at [355, 282] on button "Save" at bounding box center [372, 283] width 39 height 10
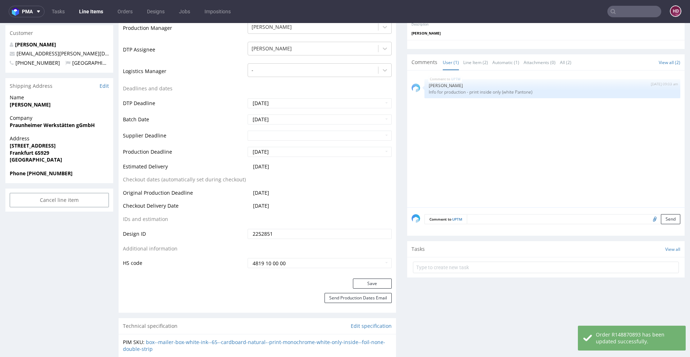
scroll to position [0, 0]
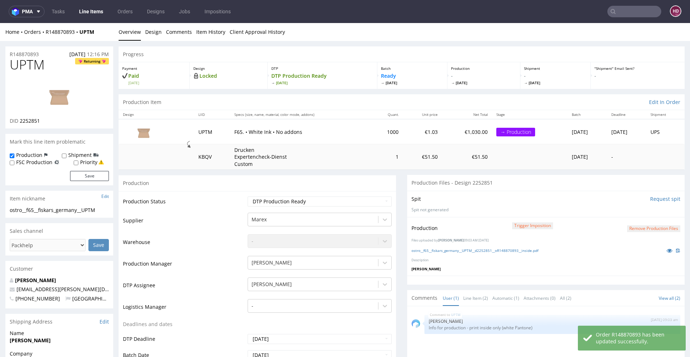
click at [79, 14] on link "Line Items" at bounding box center [91, 12] width 33 height 12
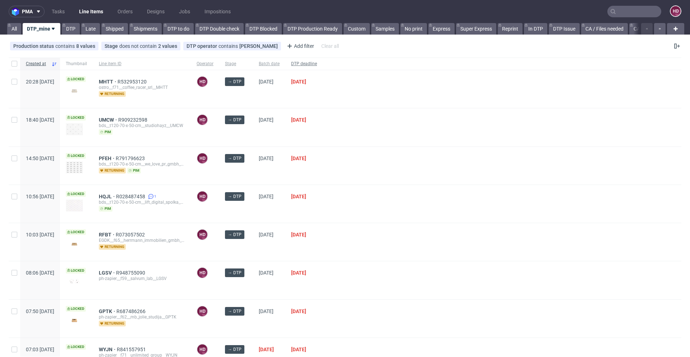
click at [317, 62] on span "DTP deadline" at bounding box center [304, 64] width 26 height 6
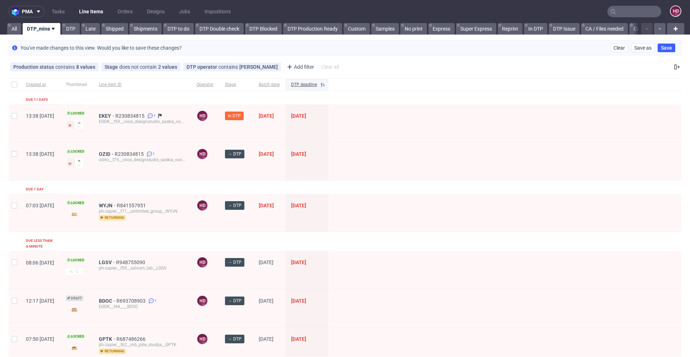
click at [120, 115] on div "[PERSON_NAME] R230834815 1 EGDK__f59__voos_designstudio_saskia_voos__EKEY" at bounding box center [142, 123] width 98 height 38
click at [115, 113] on span "EKEY" at bounding box center [107, 116] width 17 height 6
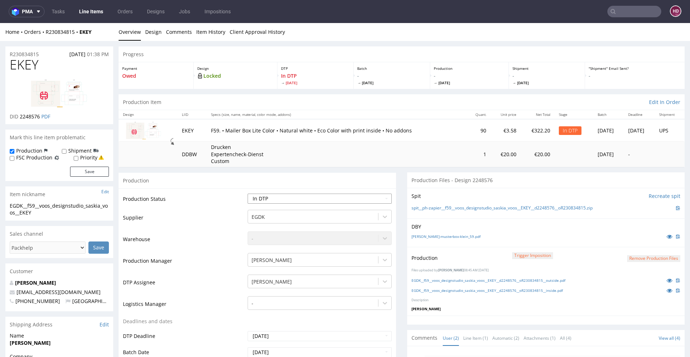
click at [269, 194] on select "Waiting for Artwork Waiting for Diecut Waiting for Mockup Waiting for DTP Waiti…" at bounding box center [320, 198] width 144 height 10
select select "dtp_waiting_for_check"
click at [248, 193] on select "Waiting for Artwork Waiting for Diecut Waiting for Mockup Waiting for DTP Waiti…" at bounding box center [320, 198] width 144 height 10
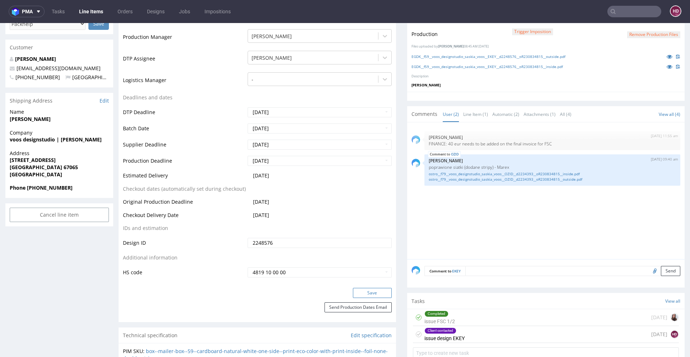
click at [374, 293] on button "Save" at bounding box center [372, 293] width 39 height 10
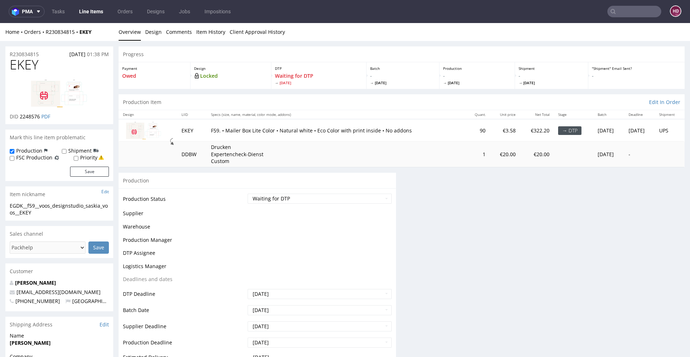
scroll to position [0, 0]
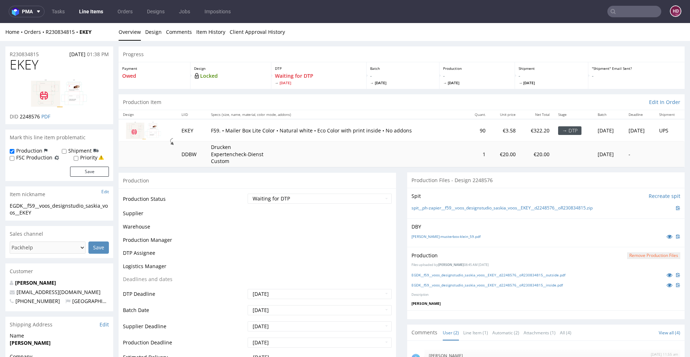
click at [91, 12] on link "Line Items" at bounding box center [91, 12] width 33 height 12
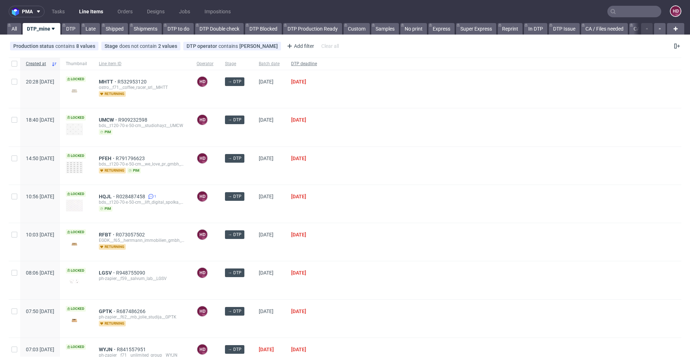
click at [317, 64] on span "DTP deadline" at bounding box center [304, 64] width 26 height 6
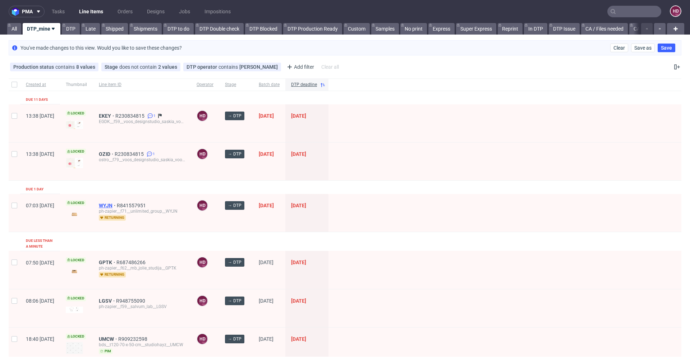
click at [117, 204] on span "WYJN" at bounding box center [108, 205] width 18 height 6
